Goal: Find specific page/section: Find specific page/section

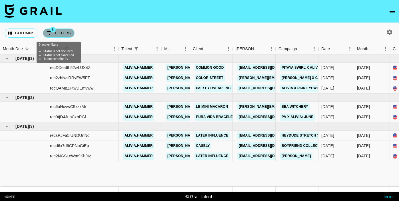
click at [62, 33] on button "3 Filters" at bounding box center [59, 33] width 32 height 9
select select "status"
select select "not"
select select "declined"
select select "status"
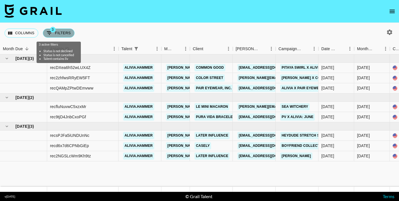
select select "not"
select select "cancelled"
select select "talentName"
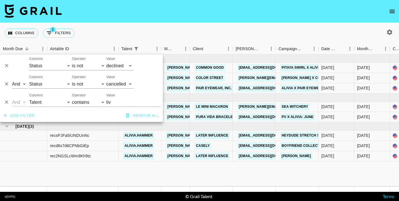
click at [120, 29] on div "Columns 3 Filters + Booking" at bounding box center [199, 33] width 399 height 21
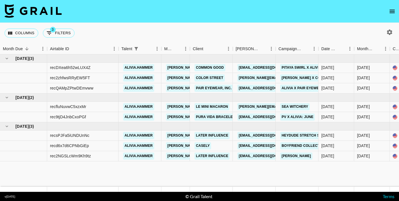
click at [392, 11] on icon "open drawer" at bounding box center [392, 11] width 7 height 7
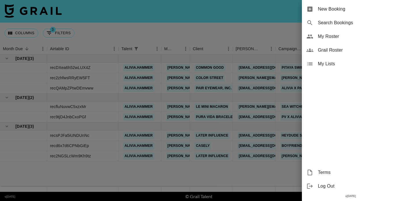
click at [321, 25] on span "Search Bookings" at bounding box center [356, 22] width 77 height 7
select select "id"
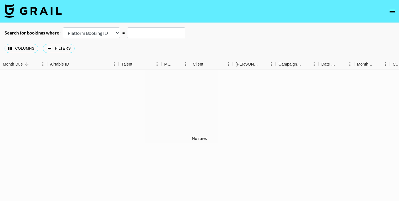
click at [42, 7] on img at bounding box center [33, 11] width 57 height 14
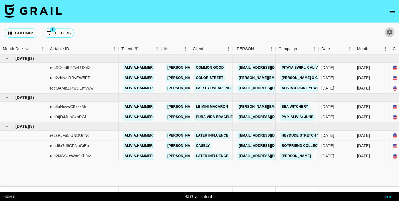
click at [392, 31] on icon "button" at bounding box center [389, 31] width 5 height 5
select select "[DATE]"
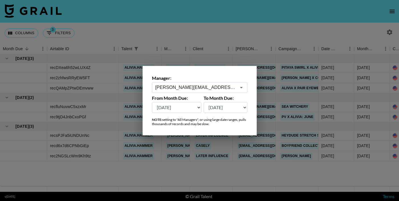
click at [242, 89] on icon "Open" at bounding box center [241, 87] width 7 height 7
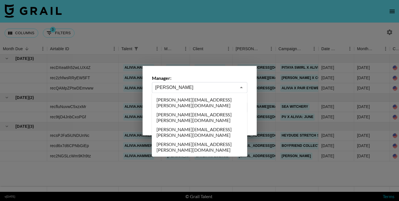
click at [188, 125] on li "[PERSON_NAME][EMAIL_ADDRESS][PERSON_NAME][DOMAIN_NAME]" at bounding box center [199, 132] width 95 height 15
type input "[PERSON_NAME][EMAIL_ADDRESS][PERSON_NAME][DOMAIN_NAME]"
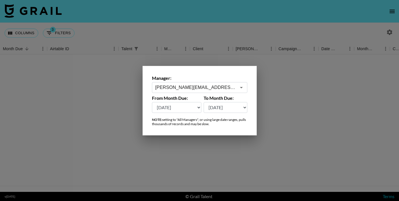
click at [220, 29] on div at bounding box center [199, 100] width 399 height 201
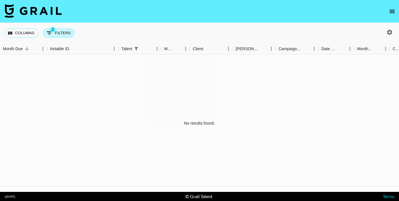
click at [60, 33] on button "3 Filters" at bounding box center [59, 33] width 32 height 9
select select "status"
select select "not"
select select "declined"
select select "status"
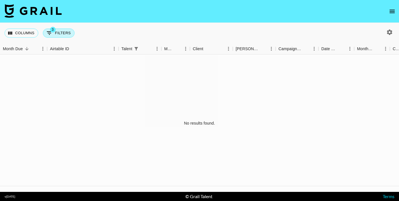
select select "not"
select select "cancelled"
select select "talentName"
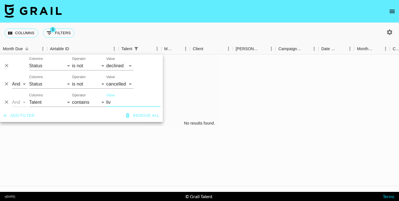
click at [5, 103] on icon "Delete" at bounding box center [7, 102] width 6 height 6
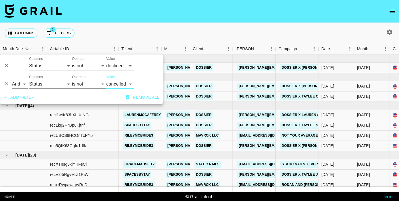
click at [181, 36] on div "Columns 2 Filters + Booking" at bounding box center [199, 33] width 399 height 21
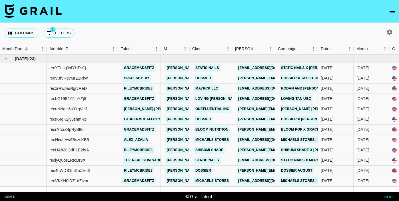
scroll to position [97, 1]
click at [174, 109] on link "[PERSON_NAME][EMAIL_ADDRESS][PERSON_NAME][DOMAIN_NAME]" at bounding box center [226, 109] width 123 height 7
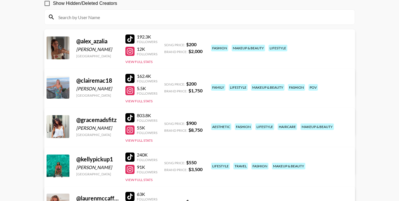
scroll to position [57, 0]
click at [130, 118] on div at bounding box center [129, 118] width 9 height 9
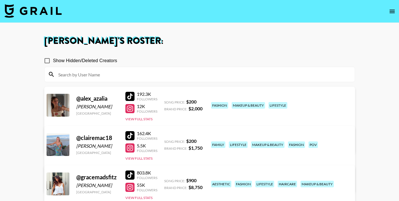
scroll to position [0, 0]
